Goal: Task Accomplishment & Management: Manage account settings

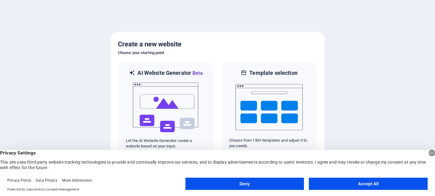
click at [355, 184] on button "Accept All" at bounding box center [368, 184] width 119 height 12
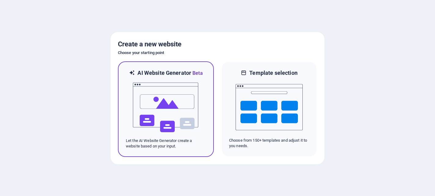
click at [166, 98] on img at bounding box center [165, 107] width 67 height 61
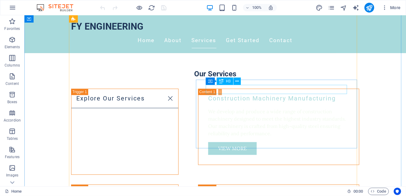
scroll to position [537, 0]
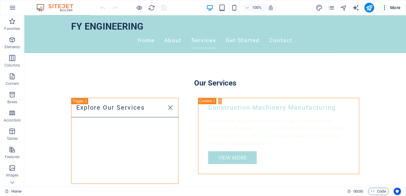
click at [386, 8] on icon "button" at bounding box center [385, 8] width 6 height 6
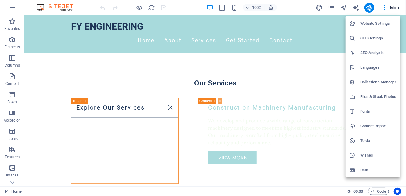
click at [192, 55] on div at bounding box center [203, 98] width 406 height 196
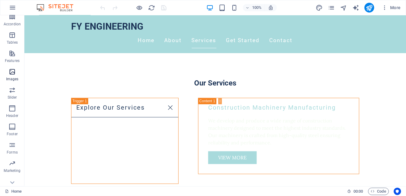
scroll to position [104, 0]
